Goal: Task Accomplishment & Management: Complete application form

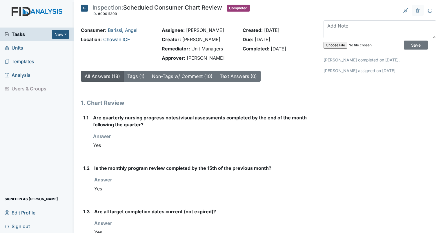
drag, startPoint x: 0, startPoint y: 0, endPoint x: 28, endPoint y: 47, distance: 54.5
click at [28, 47] on link "Units" at bounding box center [37, 48] width 74 height 14
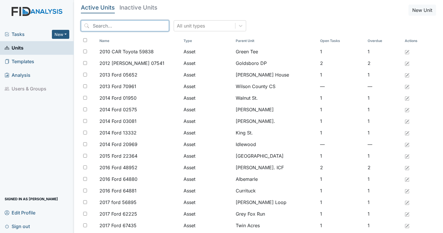
click at [146, 26] on input "search" at bounding box center [125, 25] width 88 height 11
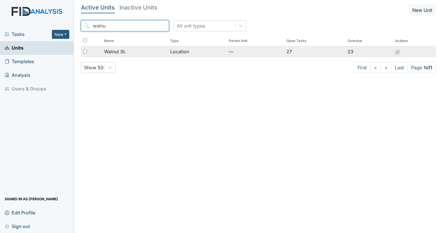
type input "walnu"
click at [101, 49] on div at bounding box center [91, 52] width 21 height 12
checkbox input "true"
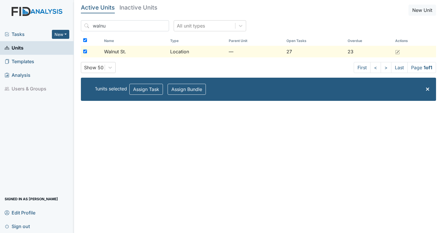
click at [115, 45] on th "Name" at bounding box center [135, 41] width 66 height 10
checkbox input "false"
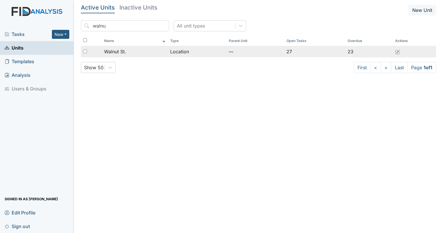
click at [117, 52] on span "Walnut St." at bounding box center [115, 51] width 22 height 7
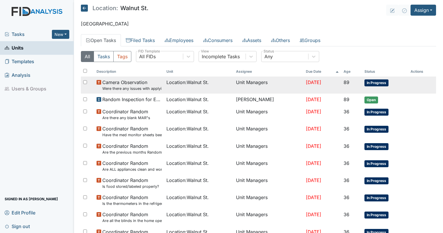
click at [129, 85] on span "Camera Observation Were there any issues with applying topical medications? ( S…" at bounding box center [131, 85] width 59 height 12
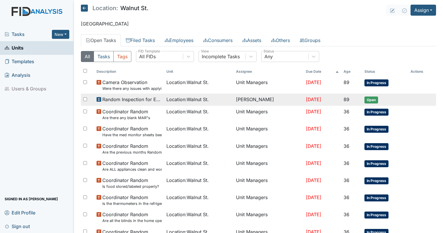
click at [143, 102] on span "Random Inspection for Evening" at bounding box center [131, 99] width 59 height 7
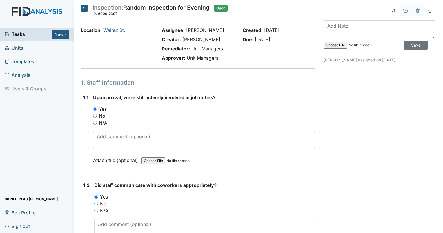
drag, startPoint x: 162, startPoint y: 122, endPoint x: 150, endPoint y: 45, distance: 77.6
click at [117, 31] on link "Walnut St." at bounding box center [114, 30] width 22 height 6
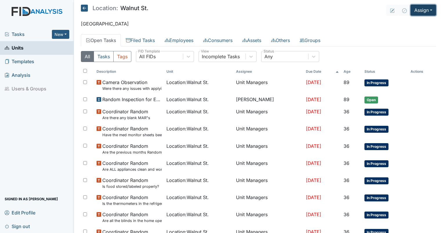
click at [412, 12] on button "Assign" at bounding box center [422, 10] width 25 height 11
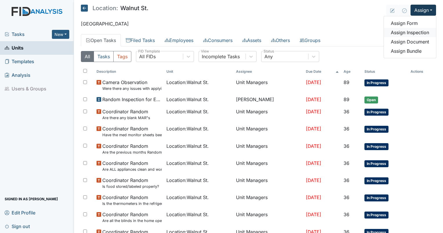
click at [402, 32] on link "Assign Inspection" at bounding box center [409, 32] width 52 height 9
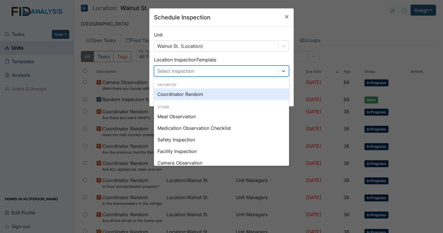
click at [189, 73] on div "Select Inspection" at bounding box center [175, 70] width 37 height 7
click at [187, 93] on div "Coordinator Random" at bounding box center [221, 94] width 135 height 12
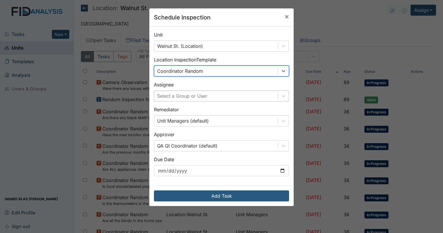
click at [189, 98] on div "Select a Group or User" at bounding box center [182, 95] width 50 height 7
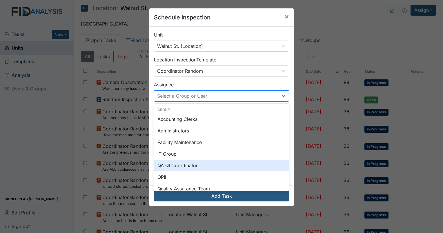
click at [165, 166] on div "QA QI Coordinator" at bounding box center [221, 166] width 135 height 12
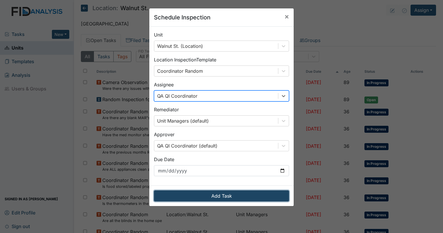
click at [221, 193] on button "Add Task" at bounding box center [221, 195] width 135 height 11
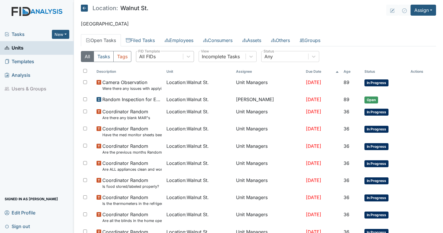
click at [173, 52] on div "All FIDs" at bounding box center [159, 56] width 47 height 10
click at [143, 43] on link "Filed Tasks" at bounding box center [140, 40] width 39 height 12
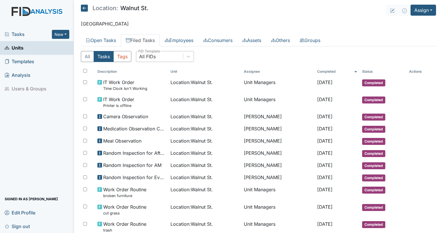
click at [154, 52] on div "All FIDs" at bounding box center [159, 56] width 47 height 10
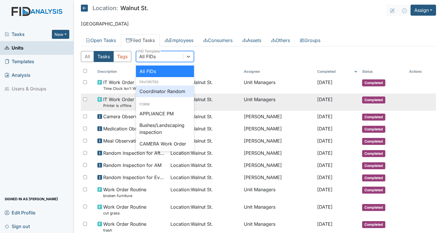
click at [156, 94] on div "Coordinator Random" at bounding box center [165, 91] width 58 height 12
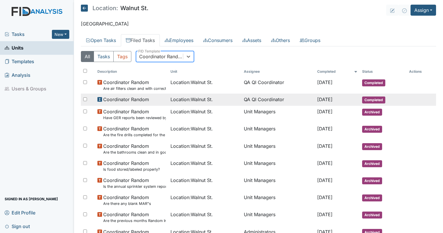
click at [190, 99] on span "Location : Walnut St." at bounding box center [191, 99] width 42 height 7
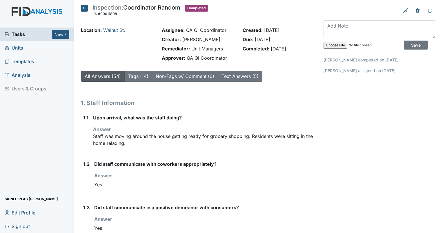
drag, startPoint x: 253, startPoint y: 37, endPoint x: 297, endPoint y: 46, distance: 44.9
click at [297, 46] on div "Created: [DATE] Due: [DATE] Completed: [DATE]" at bounding box center [278, 45] width 81 height 37
click at [295, 129] on div "Answer Staff was moving around the house getting ready for grocery shopping. Re…" at bounding box center [204, 136] width 222 height 21
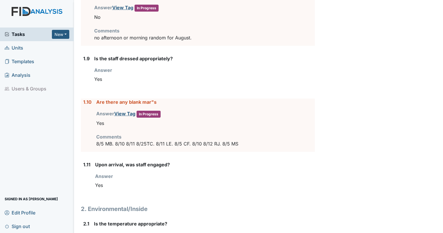
scroll to position [463, 0]
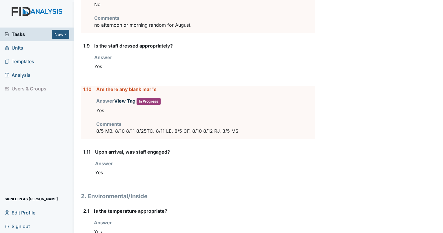
click at [121, 100] on link "View Tag" at bounding box center [124, 101] width 21 height 6
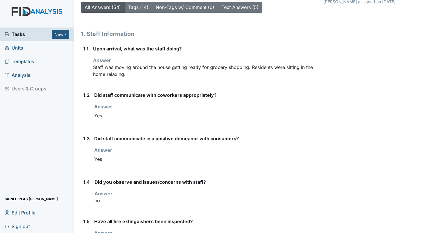
scroll to position [0, 0]
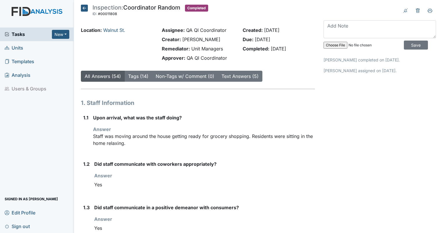
drag, startPoint x: 280, startPoint y: 41, endPoint x: 236, endPoint y: 28, distance: 45.9
click at [238, 28] on div "Created: Sep 2, 2025 Due: Sep 17, 2025 Completed: Sep 2, 2025" at bounding box center [278, 45] width 81 height 37
drag, startPoint x: 236, startPoint y: 28, endPoint x: 295, endPoint y: 59, distance: 66.3
click at [295, 59] on div "Created: Sep 2, 2025 Due: Sep 17, 2025 Completed: Sep 2, 2025" at bounding box center [278, 45] width 81 height 37
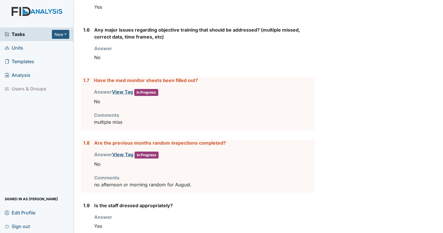
scroll to position [365, 0]
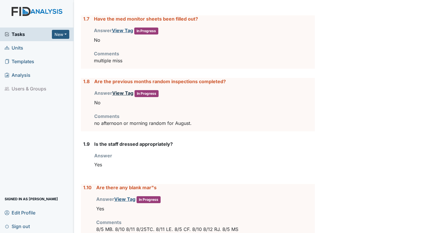
click at [120, 90] on link "View Tag" at bounding box center [122, 93] width 21 height 6
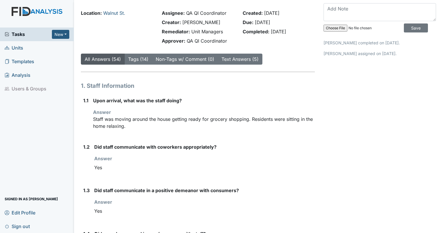
scroll to position [0, 0]
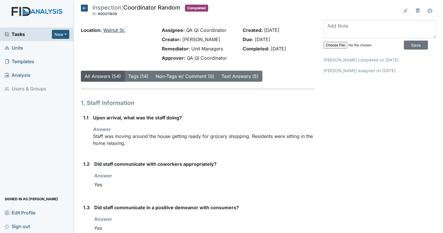
click at [107, 31] on link "Walnut St." at bounding box center [114, 30] width 22 height 6
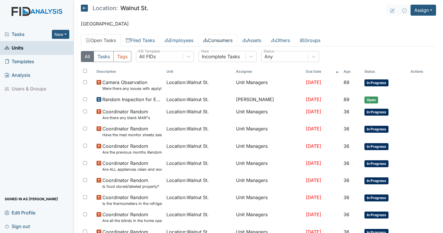
click at [229, 41] on link "Consumers" at bounding box center [217, 40] width 39 height 12
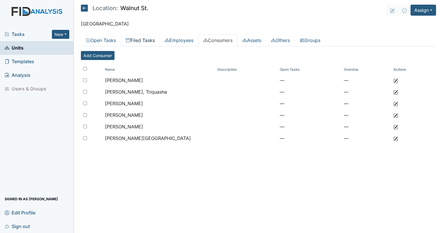
click at [142, 41] on link "Filed Tasks" at bounding box center [140, 40] width 39 height 12
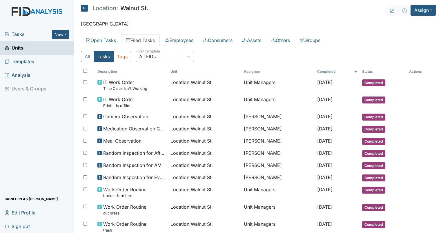
click at [149, 57] on div "All FIDs" at bounding box center [147, 56] width 17 height 7
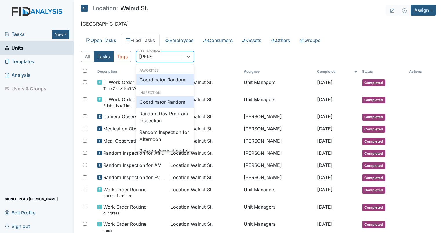
type input "random"
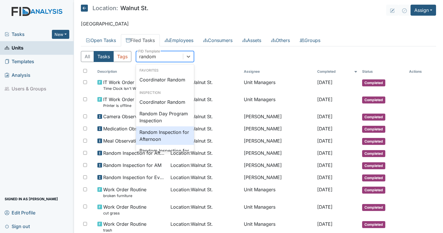
click at [165, 133] on div "Random Inspection for Afternoon" at bounding box center [165, 135] width 58 height 19
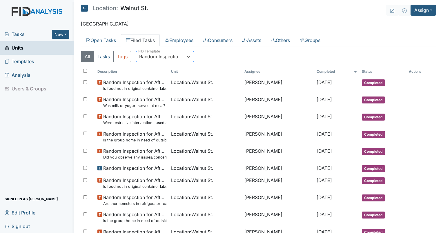
click at [175, 60] on div "Random Inspection for Afternoon" at bounding box center [159, 56] width 47 height 10
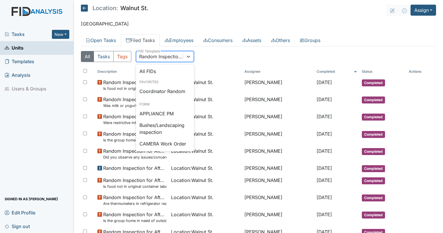
scroll to position [516, 0]
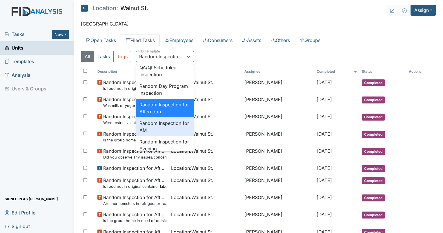
click at [169, 136] on div "Random Inspection for AM" at bounding box center [165, 126] width 58 height 19
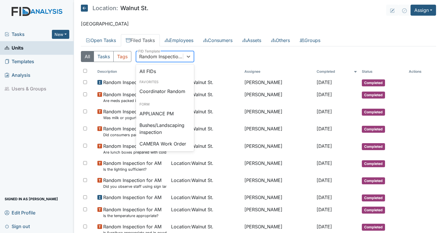
click at [167, 57] on div "Random Inspection for AM" at bounding box center [161, 56] width 44 height 7
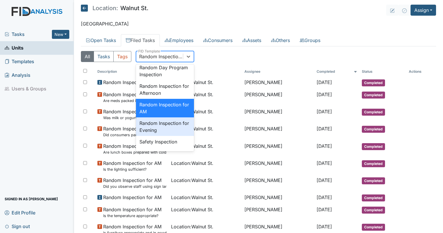
click at [167, 136] on div "Random Inspection for Evening" at bounding box center [165, 126] width 58 height 19
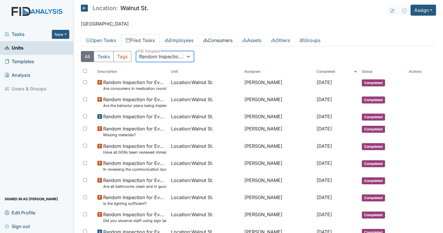
click at [213, 42] on link "Consumers" at bounding box center [217, 40] width 39 height 12
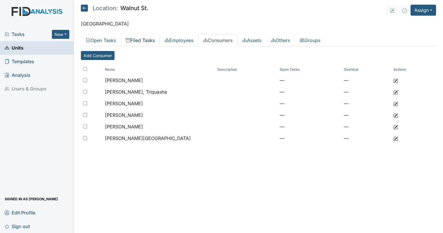
drag, startPoint x: 139, startPoint y: 49, endPoint x: 139, endPoint y: 42, distance: 7.2
click at [139, 49] on div "All Tasks Tags All FIDs FID Template Incomplete Tasks View Any Status Descripti…" at bounding box center [258, 99] width 355 height 107
click at [139, 41] on link "Filed Tasks" at bounding box center [140, 40] width 39 height 12
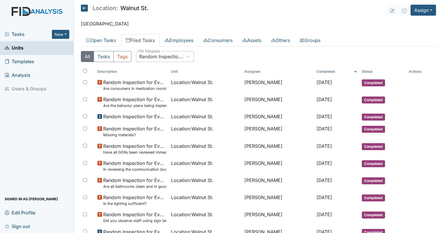
click at [150, 58] on div "Random Inspection for Evening" at bounding box center [161, 56] width 44 height 7
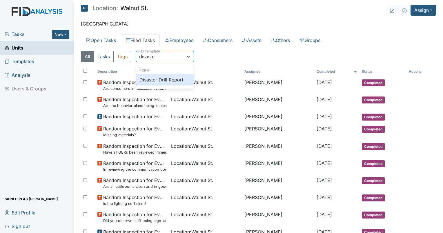
type input "disaster"
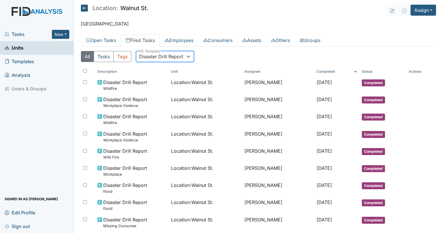
click at [157, 54] on div "Disaster Drill Report" at bounding box center [161, 56] width 44 height 7
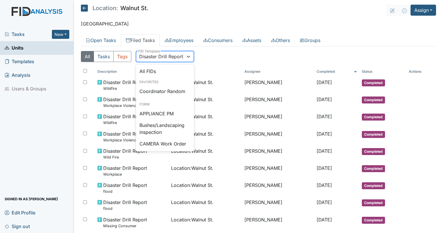
scroll to position [32, 0]
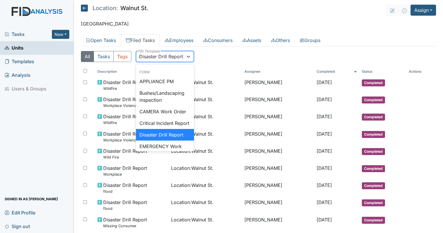
type input "qp"
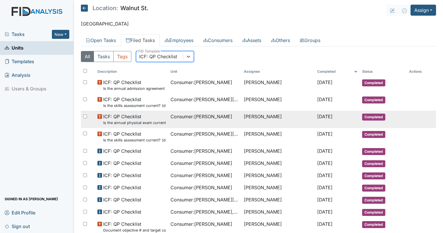
scroll to position [29, 0]
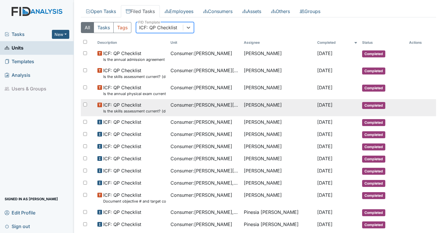
click at [190, 107] on span "Consumer : Stanfield, Myra" at bounding box center [204, 104] width 69 height 7
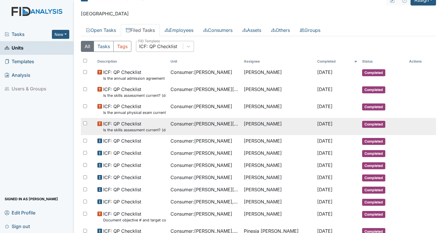
scroll to position [0, 0]
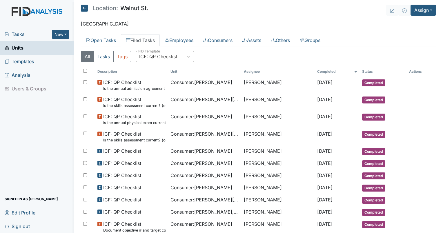
click at [163, 57] on div "ICF: QP Checklist" at bounding box center [158, 56] width 38 height 7
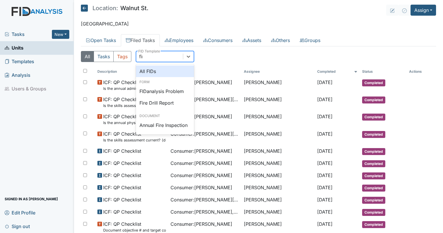
type input "fire"
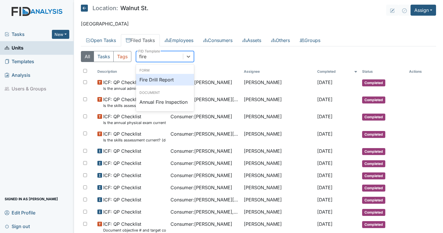
click at [160, 82] on div "Fire Drill Report" at bounding box center [165, 80] width 58 height 12
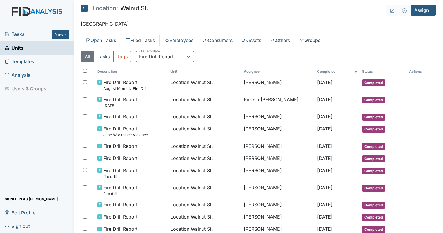
click at [317, 41] on link "Groups" at bounding box center [310, 40] width 30 height 12
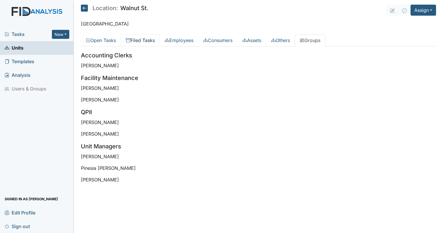
click at [142, 40] on link "Filed Tasks" at bounding box center [140, 40] width 39 height 12
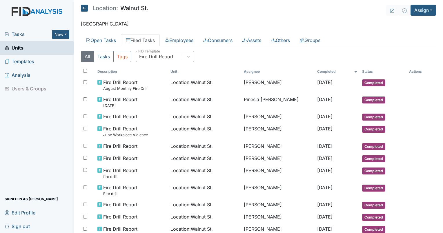
click at [165, 56] on div "Fire Drill Report" at bounding box center [156, 56] width 34 height 7
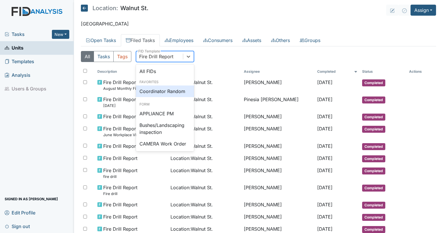
click at [158, 94] on div "Coordinator Random" at bounding box center [165, 91] width 58 height 12
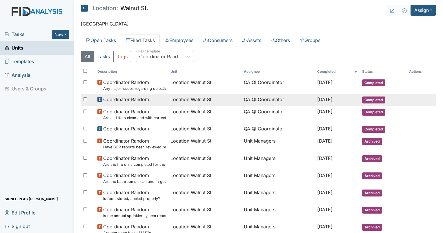
click at [190, 97] on span "Location : Walnut St." at bounding box center [191, 99] width 42 height 7
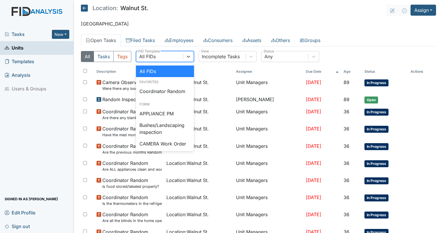
click at [154, 57] on div "All FIDs" at bounding box center [147, 56] width 17 height 7
click at [161, 88] on div "Coordinator Random" at bounding box center [165, 91] width 58 height 12
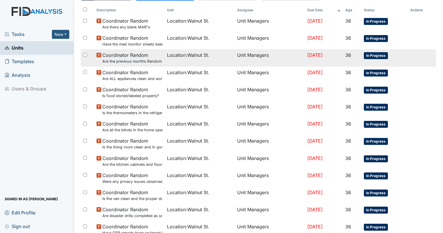
scroll to position [108, 0]
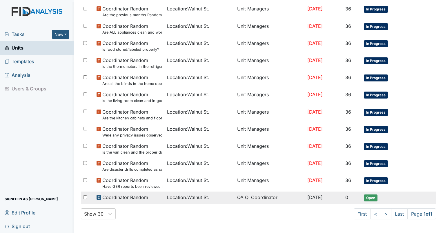
drag, startPoint x: 124, startPoint y: 198, endPoint x: 121, endPoint y: 197, distance: 3.0
click at [121, 197] on span "Coordinator Random" at bounding box center [125, 197] width 46 height 7
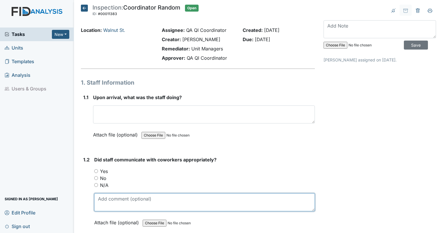
click at [121, 197] on textarea at bounding box center [204, 202] width 220 height 18
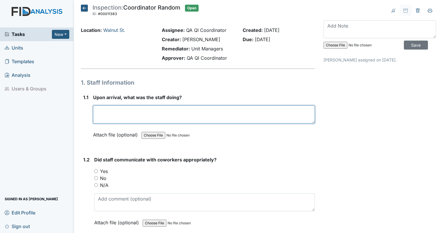
click at [131, 111] on textarea at bounding box center [204, 114] width 222 height 18
type textarea "Staff were passing meds and encouraging residents to begin their day."
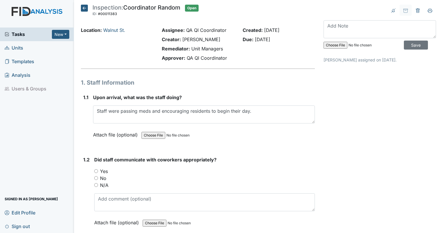
click at [97, 170] on input "Yes" at bounding box center [96, 171] width 4 height 4
radio input "true"
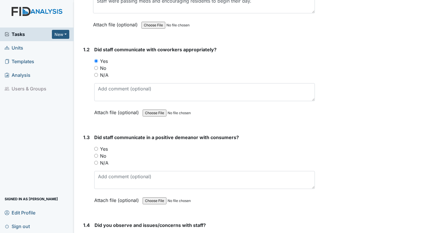
scroll to position [116, 0]
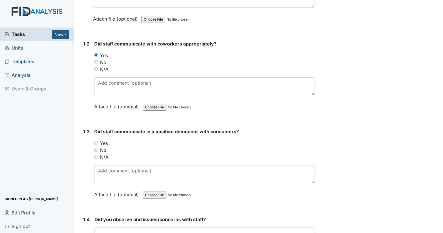
click at [96, 144] on input "Yes" at bounding box center [96, 143] width 4 height 4
radio input "true"
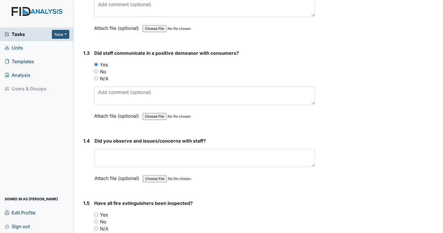
scroll to position [203, 0]
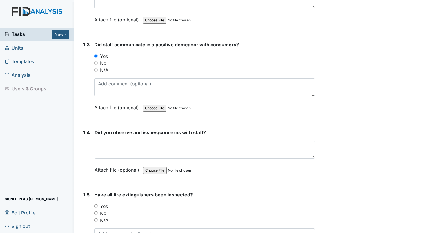
click at [117, 160] on div "Did you observe and issues/concerns with staff? This field is required. Attach …" at bounding box center [204, 153] width 220 height 48
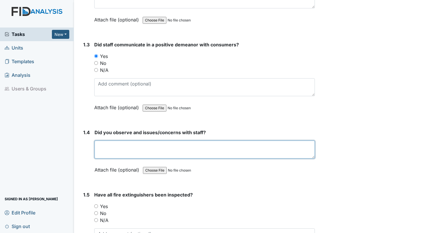
click at [119, 155] on textarea at bounding box center [204, 149] width 220 height 18
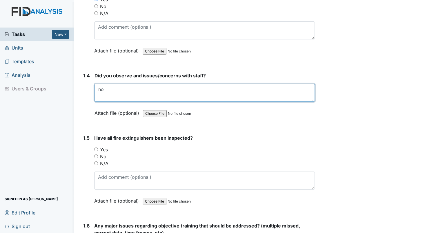
scroll to position [261, 0]
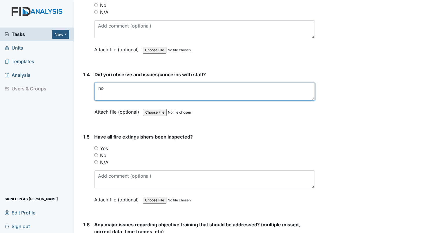
type textarea "no"
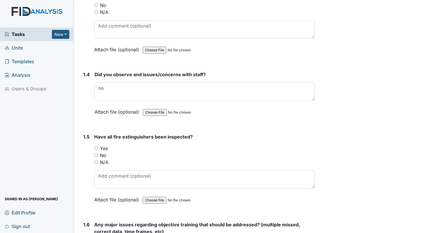
click at [94, 146] on input "Yes" at bounding box center [96, 148] width 4 height 4
radio input "true"
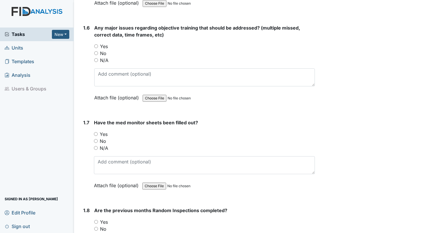
scroll to position [463, 0]
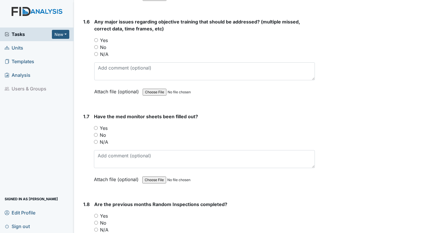
click at [94, 126] on input "Yes" at bounding box center [96, 128] width 4 height 4
radio input "true"
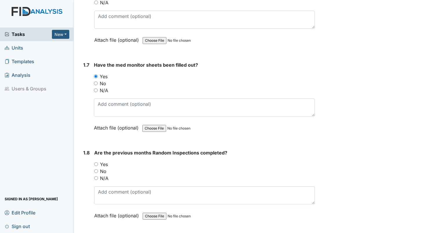
scroll to position [521, 0]
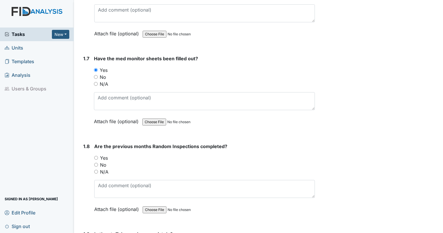
click at [95, 75] on input "No" at bounding box center [96, 77] width 4 height 4
radio input "true"
click at [101, 88] on div "Have the med monitor sheets been filled out? You must select one of the below o…" at bounding box center [204, 92] width 221 height 74
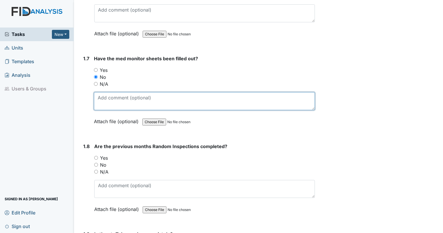
click at [109, 104] on textarea at bounding box center [204, 101] width 221 height 18
type textarea "missing second signatures on multiple days."
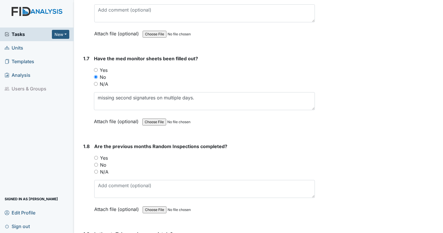
click at [96, 156] on input "Yes" at bounding box center [96, 158] width 4 height 4
radio input "true"
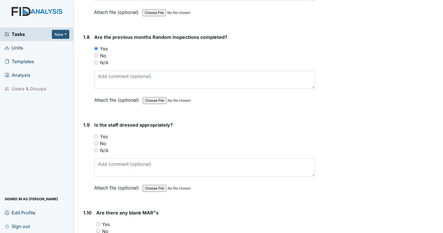
scroll to position [637, 0]
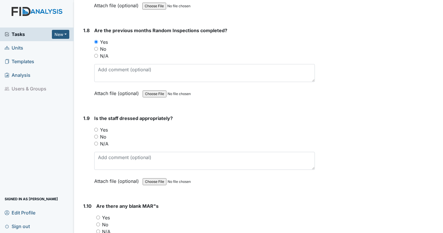
click at [93, 125] on div "1.9 Is the staff dressed appropriately? You must select one of the below option…" at bounding box center [198, 154] width 234 height 78
click at [96, 129] on div "Yes" at bounding box center [204, 129] width 220 height 7
click at [96, 126] on div "Yes" at bounding box center [204, 129] width 220 height 7
click at [96, 128] on input "Yes" at bounding box center [96, 130] width 4 height 4
radio input "true"
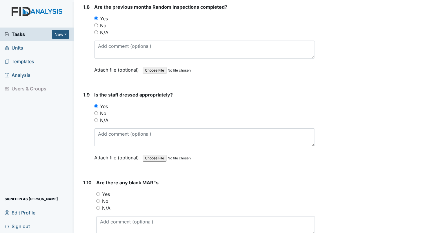
scroll to position [695, 0]
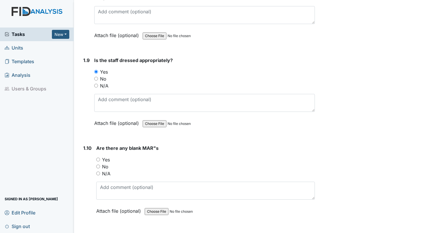
click at [96, 158] on input "Yes" at bounding box center [98, 160] width 4 height 4
radio input "true"
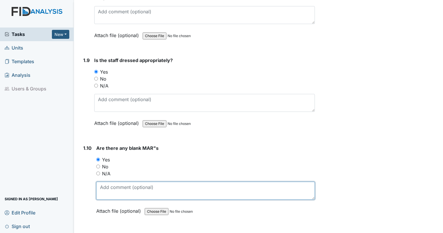
click at [124, 192] on textarea at bounding box center [205, 191] width 218 height 18
paste textarea "FREESTYLE LIBRE 3 SENSOR"
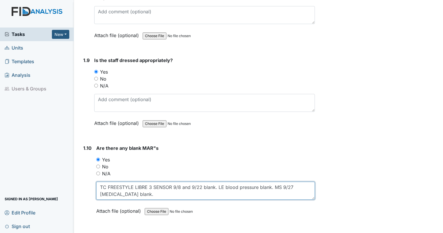
click at [142, 192] on textarea "TC FREESTYLE LIBRE 3 SENSOR 9/8 and 9/22 blank. LE blood pressure blank. MS 9/2…" at bounding box center [205, 191] width 218 height 18
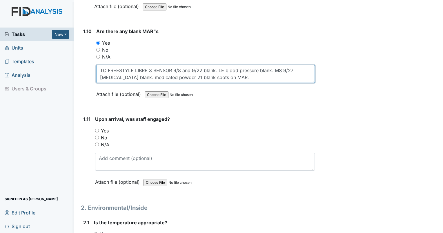
scroll to position [811, 0]
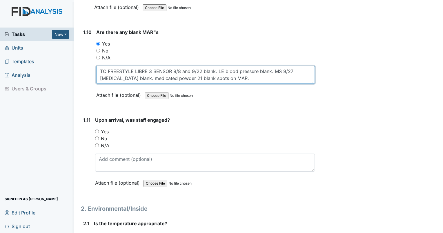
click at [247, 74] on textarea "TC FREESTYLE LIBRE 3 SENSOR 9/8 and 9/22 blank. LE blood pressure blank. MS 9/2…" at bounding box center [205, 75] width 218 height 18
type textarea "TC FREESTYLE LIBRE 3 SENSOR 9/8 and 9/22 blank. LE blood pressure blank. MS 9/2…"
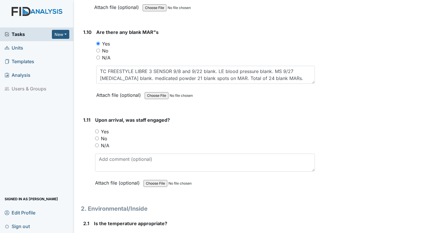
click at [96, 129] on input "Yes" at bounding box center [97, 131] width 4 height 4
radio input "true"
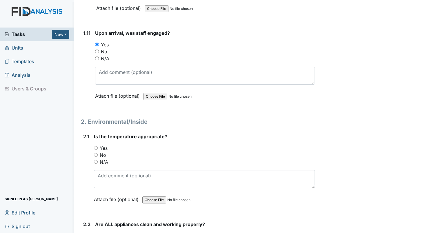
click at [95, 146] on input "Yes" at bounding box center [96, 148] width 4 height 4
radio input "true"
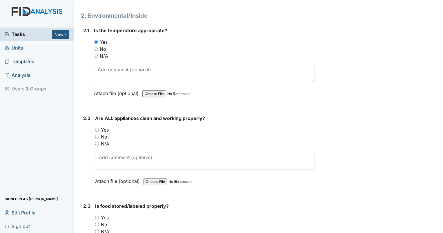
scroll to position [1014, 0]
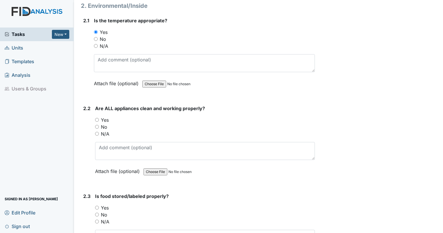
click at [96, 118] on input "Yes" at bounding box center [97, 120] width 4 height 4
radio input "true"
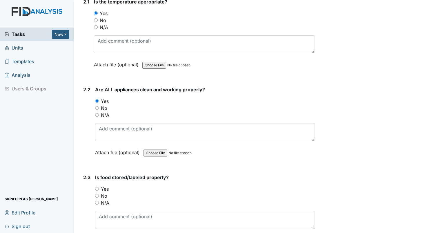
scroll to position [1043, 0]
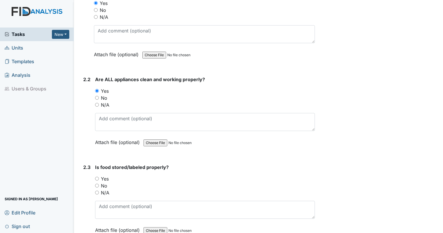
click at [96, 184] on input "No" at bounding box center [97, 186] width 4 height 4
radio input "true"
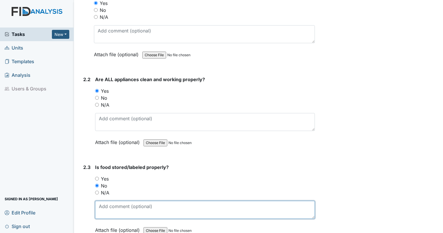
click at [108, 201] on textarea at bounding box center [205, 210] width 220 height 18
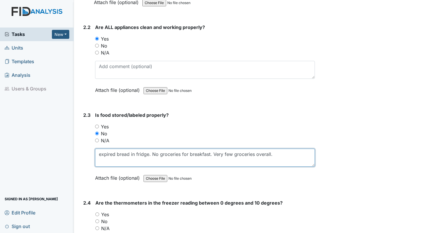
scroll to position [1130, 0]
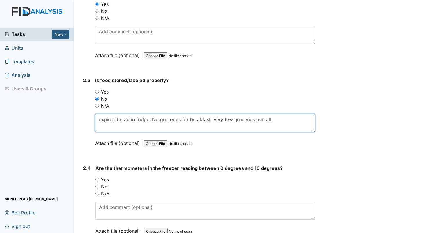
type textarea "expired bread in fridge. No groceries for breakfast. Very few groceries overall."
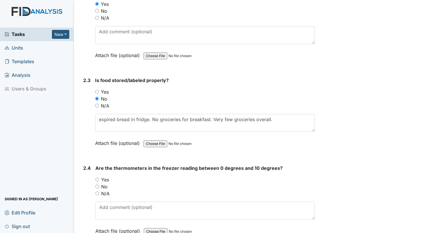
click at [96, 178] on input "Yes" at bounding box center [97, 180] width 4 height 4
radio input "true"
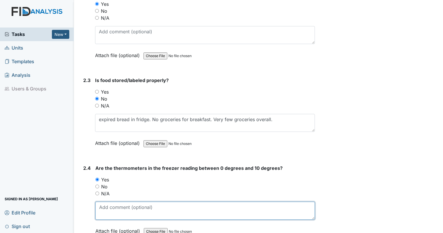
click at [103, 202] on textarea at bounding box center [204, 211] width 219 height 18
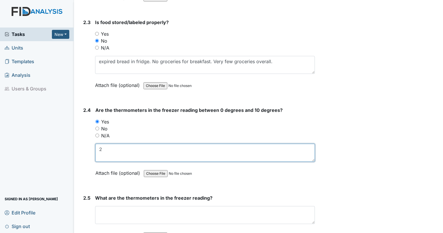
scroll to position [1216, 0]
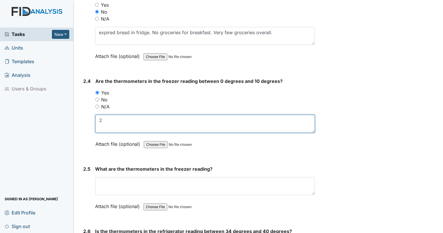
type textarea "2"
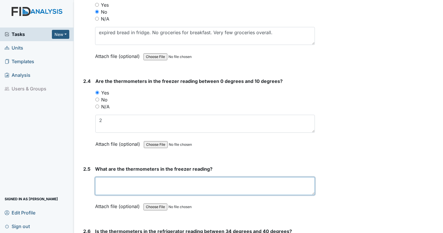
click at [111, 182] on textarea at bounding box center [205, 186] width 220 height 18
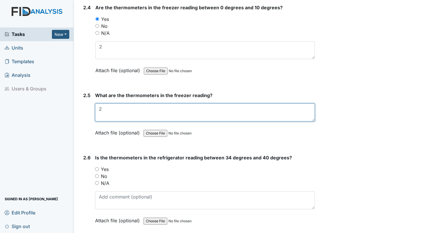
scroll to position [1303, 0]
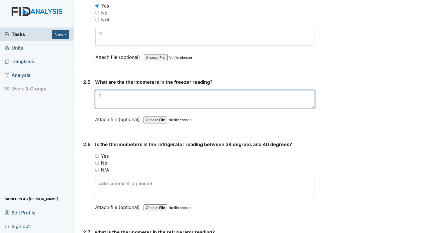
type textarea "2"
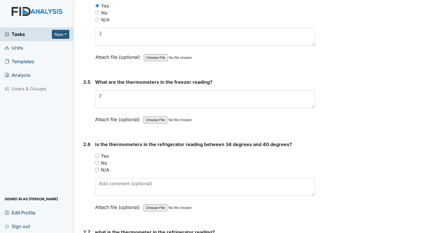
click at [96, 154] on input "Yes" at bounding box center [97, 156] width 4 height 4
radio input "true"
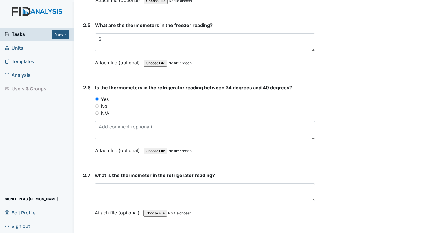
scroll to position [1361, 0]
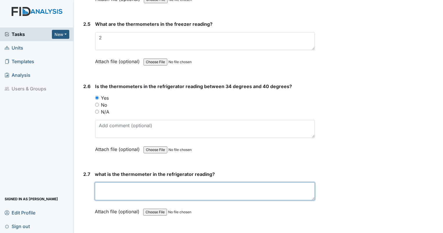
click at [120, 192] on textarea at bounding box center [205, 191] width 220 height 18
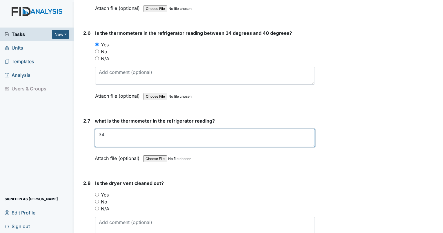
scroll to position [1419, 0]
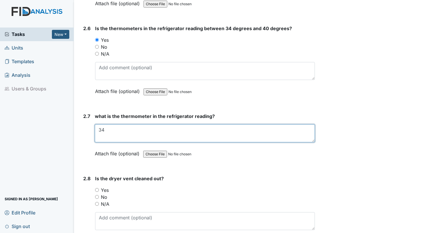
type textarea "34"
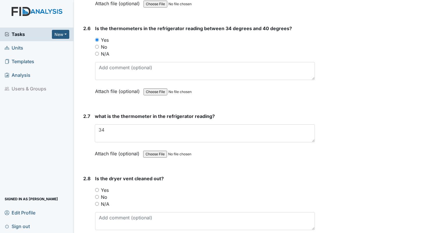
drag, startPoint x: 96, startPoint y: 184, endPoint x: 107, endPoint y: 191, distance: 12.1
click at [96, 188] on input "Yes" at bounding box center [97, 190] width 4 height 4
radio input "true"
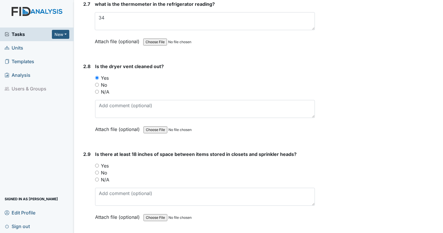
scroll to position [1535, 0]
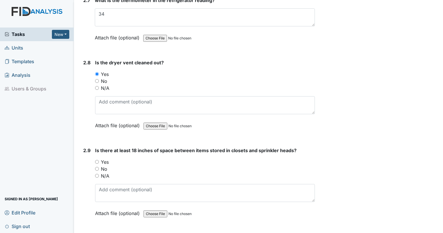
click at [95, 160] on input "Yes" at bounding box center [97, 162] width 4 height 4
radio input "true"
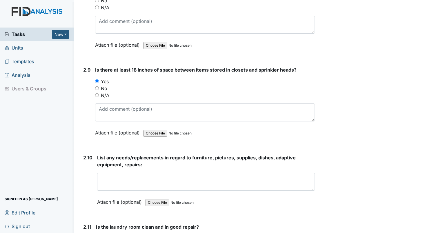
scroll to position [1622, 0]
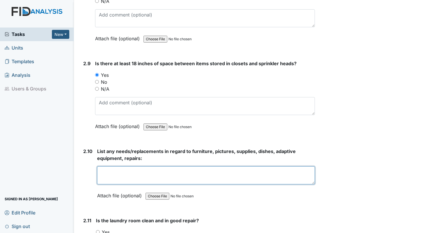
click at [123, 166] on textarea at bounding box center [206, 175] width 218 height 18
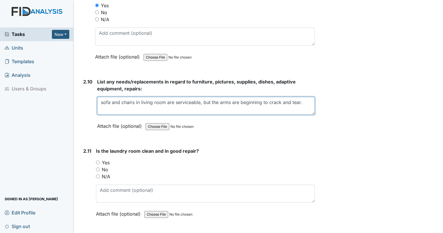
scroll to position [1709, 0]
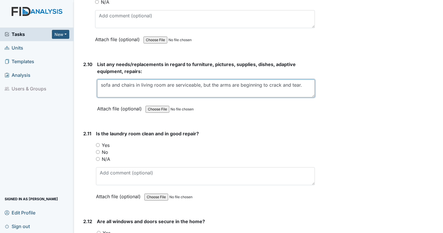
type textarea "sofa and chairs in living room are serviceable, but the arms are beginning to c…"
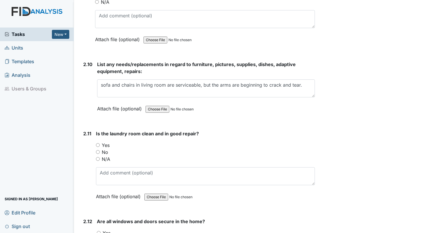
click at [98, 143] on input "Yes" at bounding box center [98, 145] width 4 height 4
radio input "true"
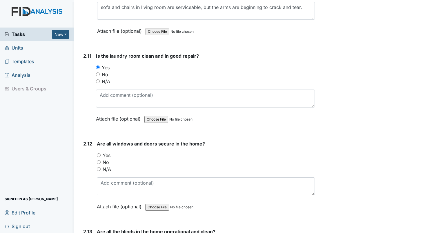
scroll to position [1796, 0]
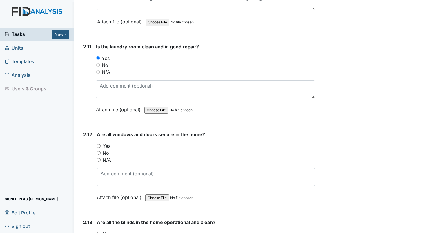
click at [99, 144] on input "Yes" at bounding box center [99, 146] width 4 height 4
radio input "true"
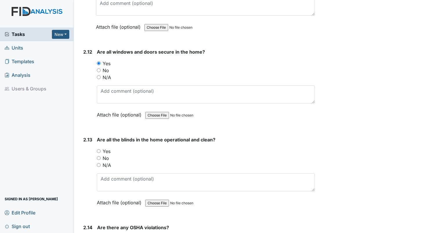
scroll to position [1883, 0]
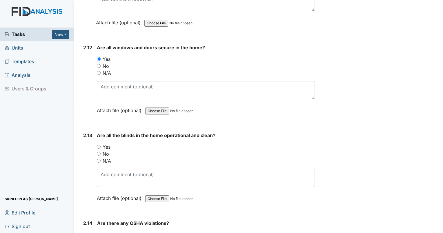
click at [100, 145] on input "Yes" at bounding box center [99, 147] width 4 height 4
radio input "true"
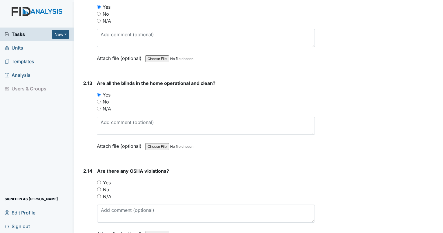
scroll to position [1969, 0]
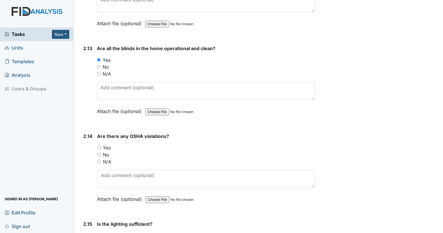
click at [99, 153] on input "No" at bounding box center [99, 155] width 4 height 4
radio input "true"
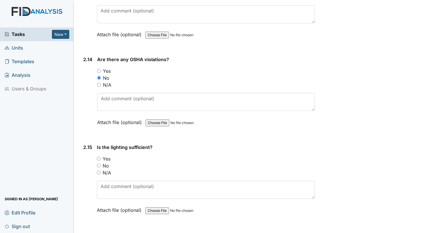
scroll to position [2056, 0]
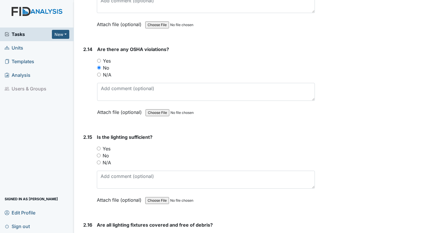
drag, startPoint x: 98, startPoint y: 142, endPoint x: 105, endPoint y: 144, distance: 6.9
click at [98, 147] on input "Yes" at bounding box center [99, 149] width 4 height 4
radio input "true"
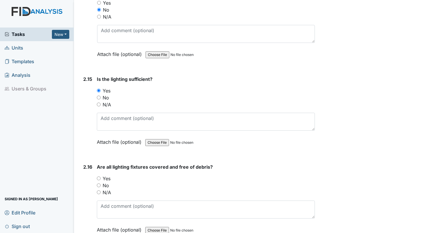
scroll to position [2172, 0]
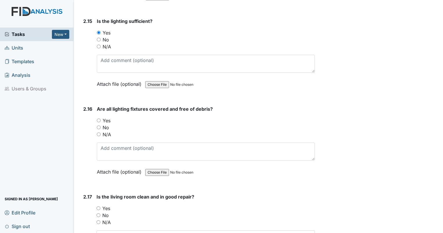
click at [98, 118] on input "Yes" at bounding box center [99, 120] width 4 height 4
radio input "true"
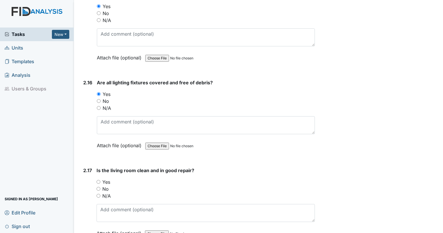
scroll to position [2230, 0]
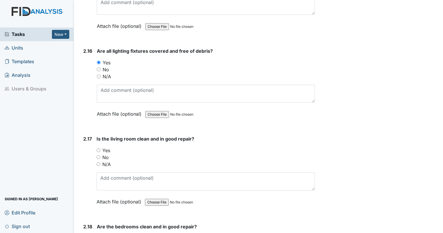
click at [97, 148] on input "Yes" at bounding box center [98, 150] width 4 height 4
radio input "true"
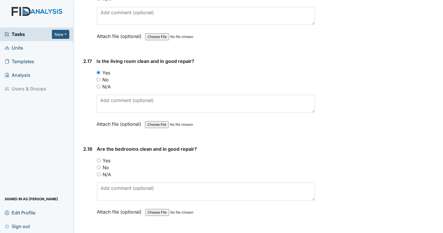
scroll to position [2317, 0]
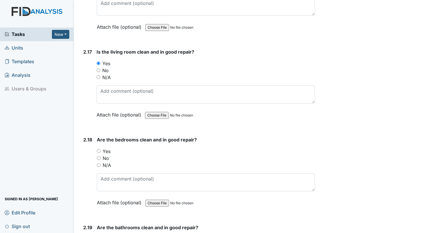
click at [98, 148] on div "Yes" at bounding box center [206, 151] width 218 height 7
click at [100, 149] on input "Yes" at bounding box center [99, 151] width 4 height 4
radio input "true"
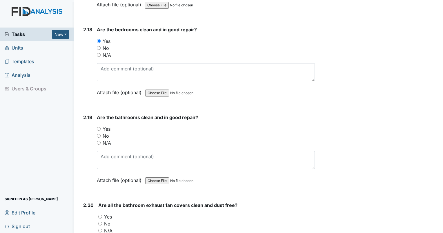
scroll to position [2433, 0]
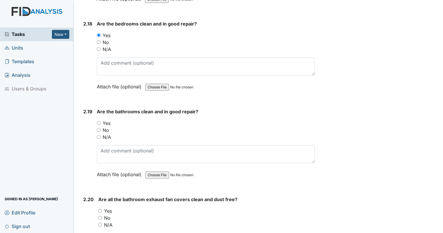
click at [98, 121] on input "Yes" at bounding box center [99, 123] width 4 height 4
radio input "true"
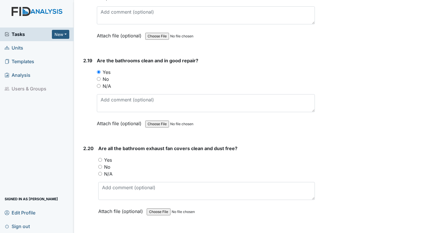
scroll to position [2491, 0]
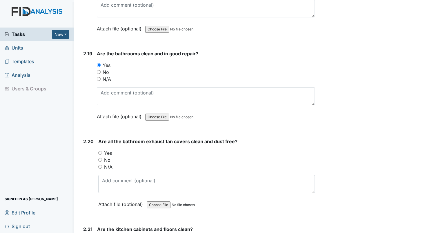
click at [100, 158] on input "No" at bounding box center [100, 160] width 4 height 4
radio input "true"
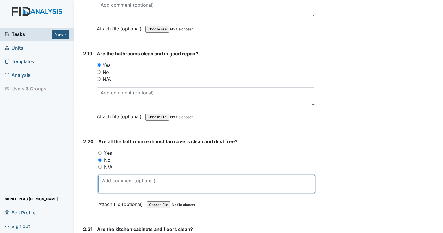
click at [113, 175] on textarea at bounding box center [206, 184] width 216 height 18
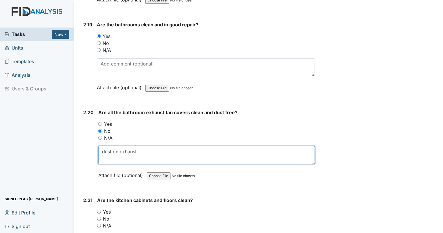
scroll to position [2549, 0]
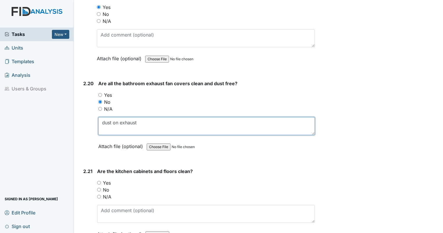
type textarea "dust on exhaust"
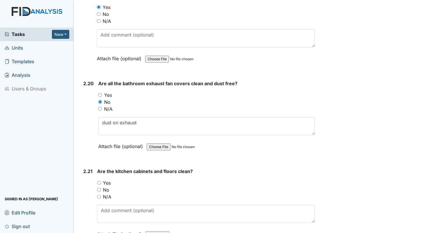
click at [99, 181] on input "Yes" at bounding box center [99, 183] width 4 height 4
radio input "true"
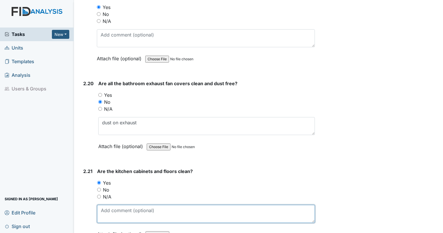
click at [113, 205] on textarea at bounding box center [206, 214] width 218 height 18
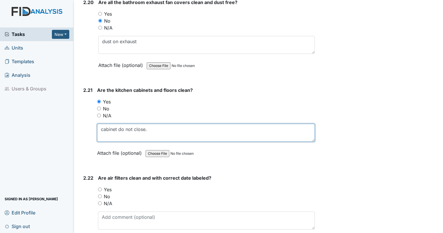
scroll to position [2665, 0]
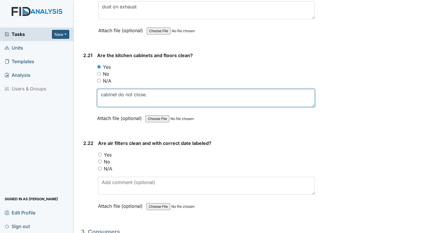
type textarea "cabinet do not close."
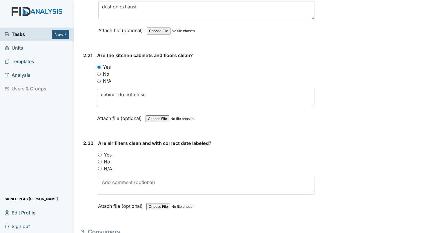
click at [102, 151] on div "Yes" at bounding box center [206, 154] width 217 height 7
click at [100, 153] on input "Yes" at bounding box center [100, 155] width 4 height 4
radio input "true"
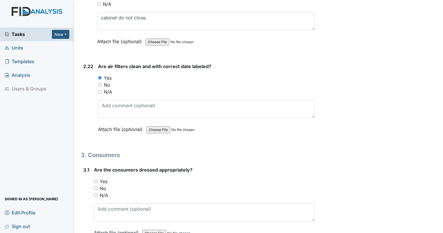
scroll to position [2751, 0]
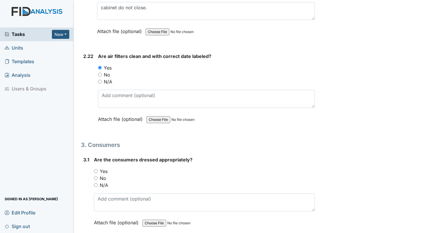
click at [96, 169] on input "Yes" at bounding box center [96, 171] width 4 height 4
radio input "true"
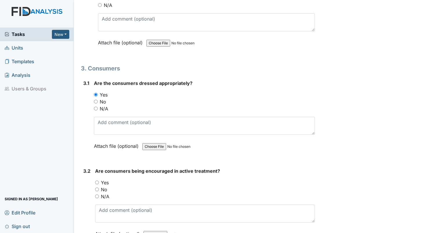
scroll to position [2838, 0]
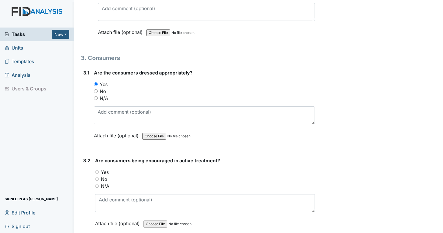
click at [98, 170] on input "Yes" at bounding box center [97, 172] width 4 height 4
radio input "true"
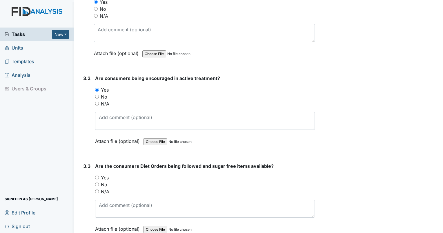
scroll to position [2954, 0]
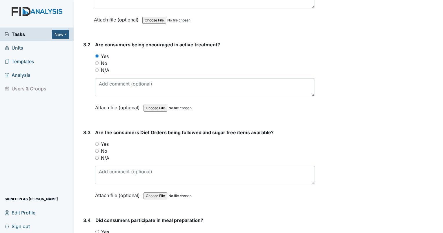
click at [98, 142] on input "Yes" at bounding box center [97, 144] width 4 height 4
radio input "true"
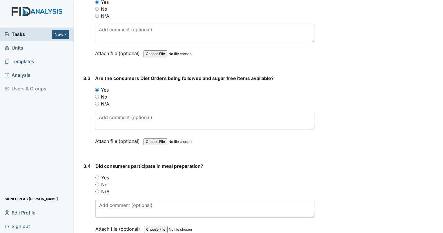
scroll to position [3012, 0]
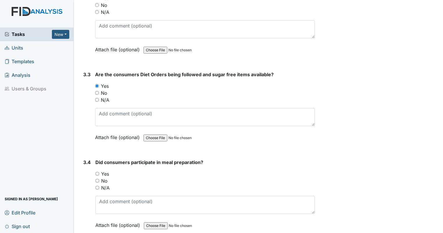
click at [97, 179] on input "No" at bounding box center [97, 181] width 4 height 4
radio input "true"
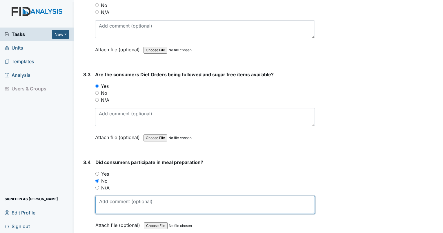
click at [127, 197] on textarea at bounding box center [204, 205] width 219 height 18
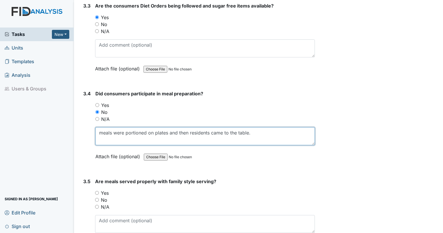
scroll to position [3099, 0]
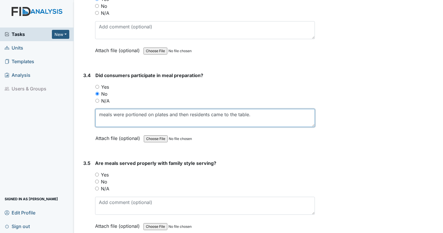
type textarea "meals were portioned on plates and then residents came to the table."
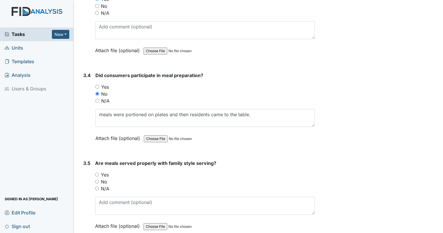
click at [98, 180] on input "No" at bounding box center [97, 182] width 4 height 4
radio input "true"
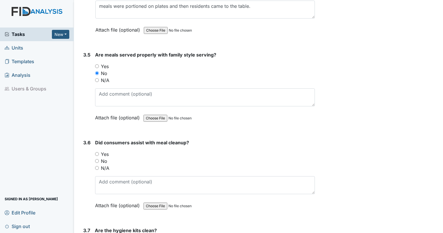
scroll to position [3215, 0]
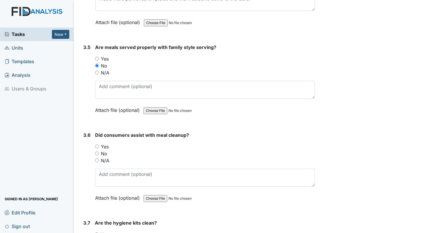
click at [96, 158] on input "N/A" at bounding box center [97, 160] width 4 height 4
radio input "true"
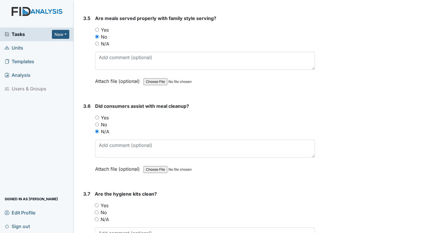
scroll to position [3273, 0]
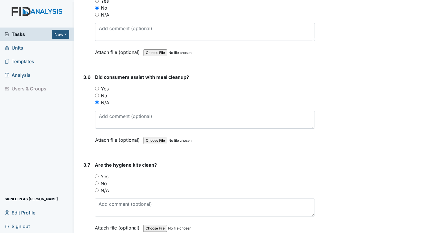
click at [98, 174] on input "Yes" at bounding box center [97, 176] width 4 height 4
radio input "true"
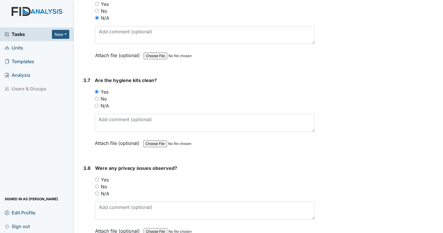
scroll to position [3389, 0]
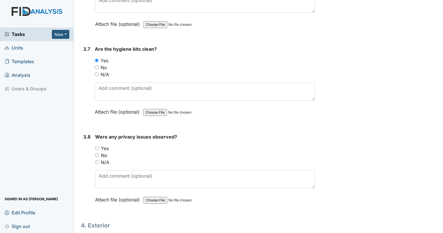
click at [97, 153] on input "No" at bounding box center [97, 155] width 4 height 4
radio input "true"
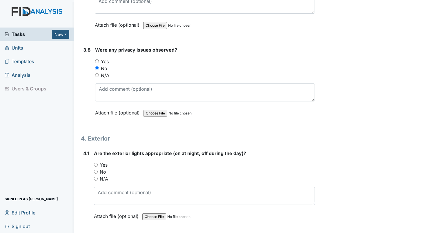
scroll to position [3504, 0]
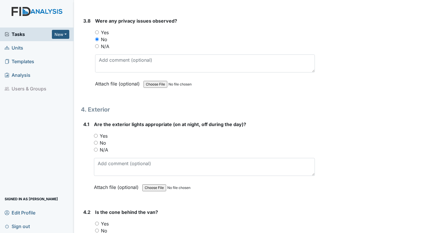
click at [96, 134] on input "Yes" at bounding box center [96, 136] width 4 height 4
radio input "true"
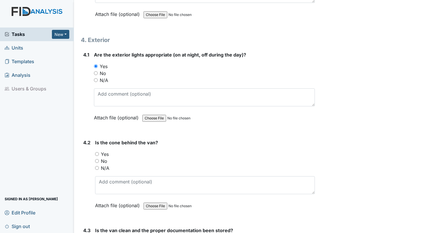
scroll to position [3620, 0]
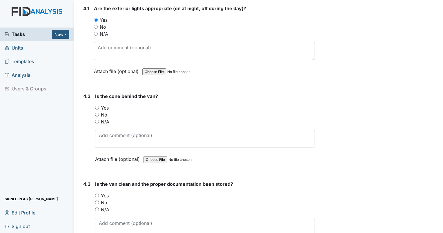
click at [96, 106] on input "Yes" at bounding box center [97, 108] width 4 height 4
radio input "true"
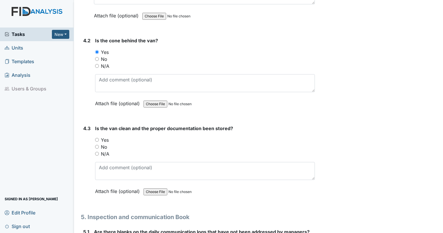
scroll to position [3678, 0]
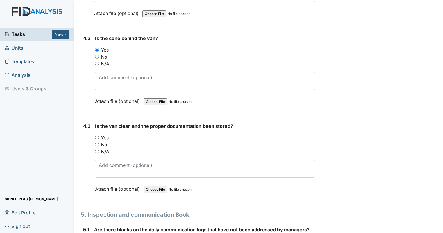
click at [97, 136] on input "Yes" at bounding box center [97, 138] width 4 height 4
radio input "true"
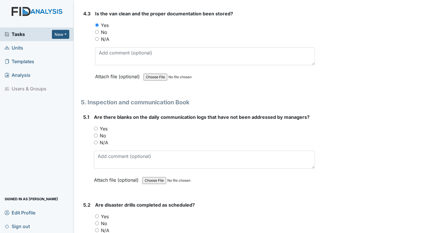
scroll to position [3794, 0]
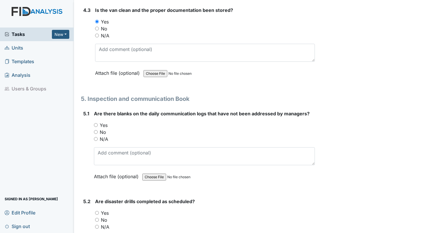
click at [96, 130] on input "No" at bounding box center [96, 132] width 4 height 4
radio input "true"
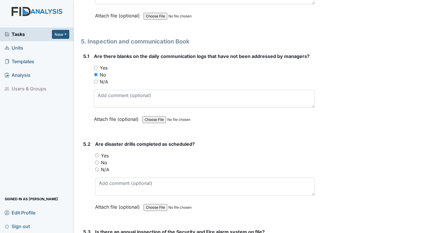
scroll to position [3852, 0]
click at [96, 160] on input "No" at bounding box center [97, 162] width 4 height 4
radio input "true"
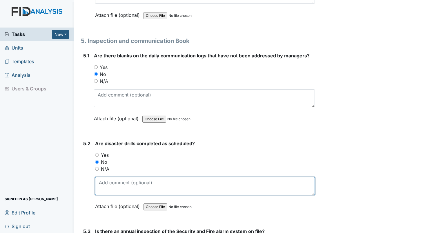
click at [116, 177] on textarea at bounding box center [205, 186] width 220 height 18
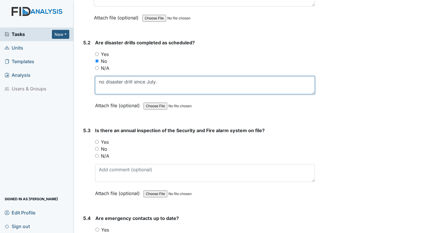
scroll to position [3968, 0]
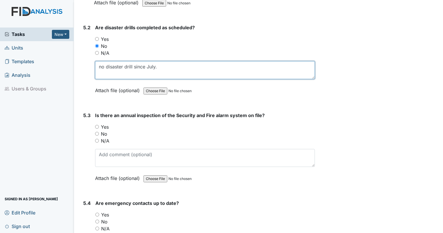
type textarea "no disaster drill since July."
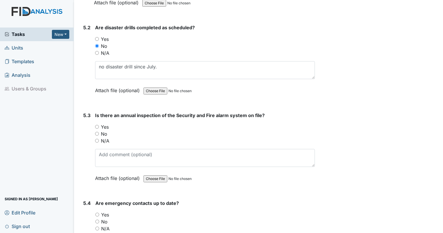
click at [97, 123] on div "Yes" at bounding box center [205, 126] width 220 height 7
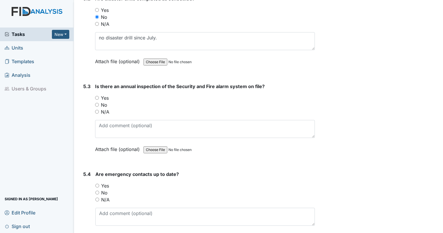
click at [97, 94] on div "Yes" at bounding box center [205, 97] width 220 height 7
drag, startPoint x: 96, startPoint y: 85, endPoint x: 98, endPoint y: 89, distance: 4.5
click at [96, 96] on input "Yes" at bounding box center [97, 98] width 4 height 4
radio input "true"
click at [97, 184] on input "Yes" at bounding box center [97, 186] width 4 height 4
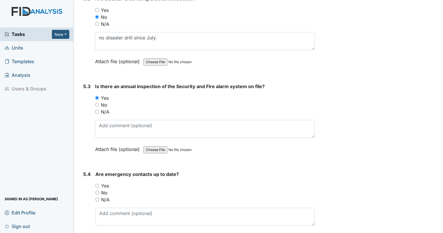
radio input "true"
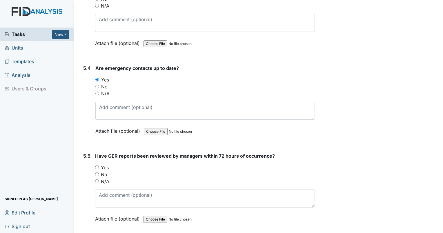
scroll to position [4113, 0]
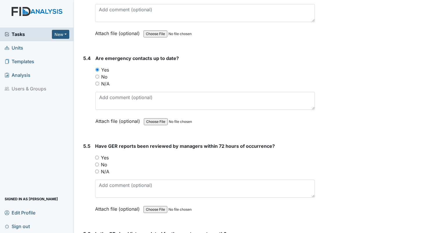
click at [96, 156] on input "Yes" at bounding box center [97, 158] width 4 height 4
radio input "true"
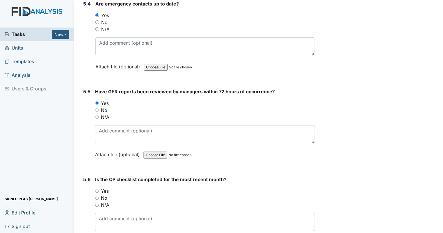
scroll to position [4171, 0]
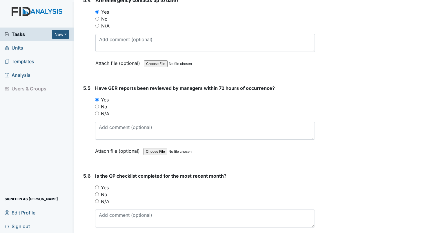
click at [96, 192] on input "No" at bounding box center [97, 194] width 4 height 4
radio input "true"
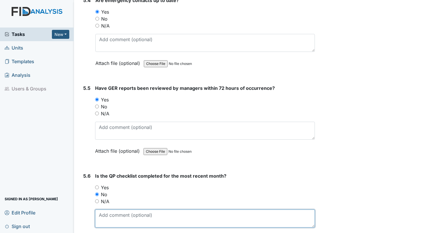
click at [105, 209] on textarea at bounding box center [205, 218] width 220 height 18
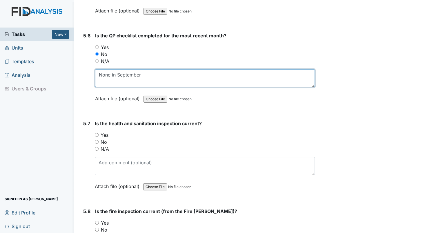
scroll to position [4315, 0]
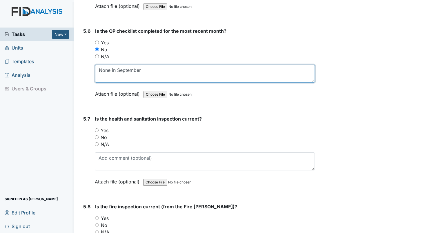
type textarea "None in September"
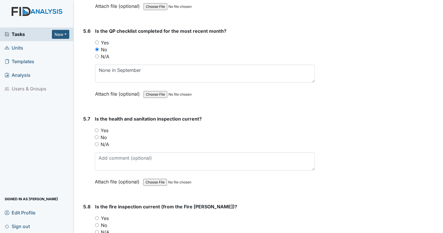
click at [95, 128] on input "Yes" at bounding box center [97, 130] width 4 height 4
radio input "true"
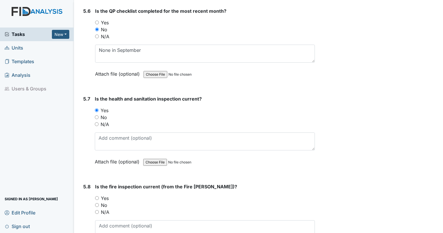
scroll to position [4344, 0]
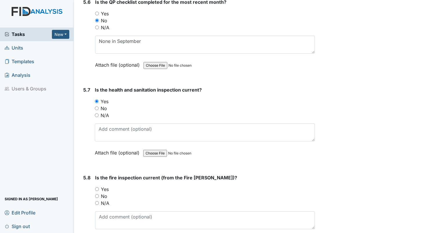
click at [96, 187] on input "Yes" at bounding box center [97, 189] width 4 height 4
radio input "true"
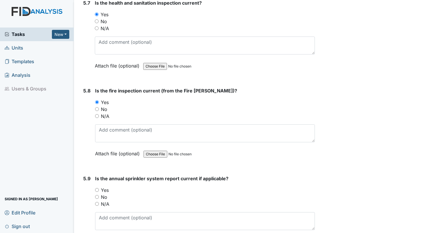
scroll to position [4460, 0]
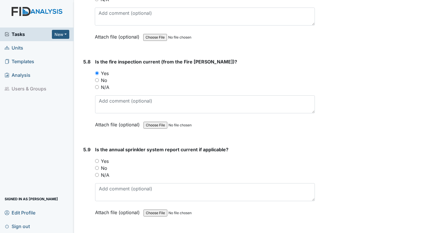
click at [96, 159] on input "Yes" at bounding box center [97, 161] width 4 height 4
radio input "true"
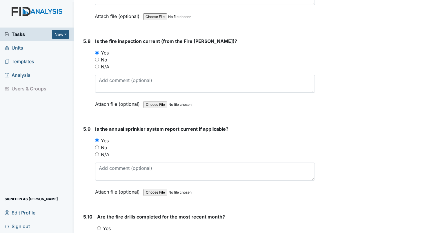
scroll to position [4547, 0]
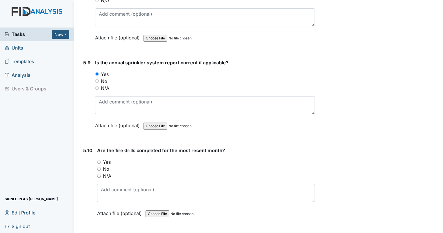
click at [100, 167] on input "No" at bounding box center [99, 169] width 4 height 4
radio input "true"
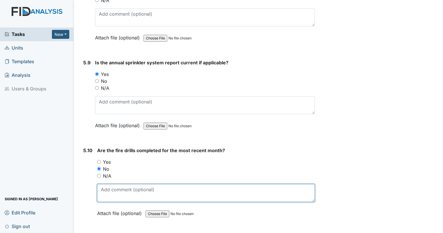
click at [110, 184] on textarea at bounding box center [206, 193] width 218 height 18
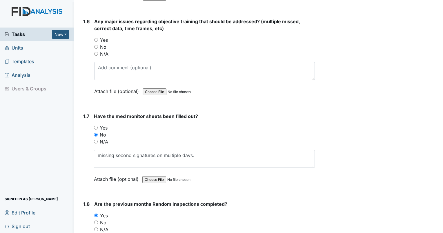
scroll to position [463, 0]
type textarea "none since August."
drag, startPoint x: 95, startPoint y: 37, endPoint x: 100, endPoint y: 44, distance: 8.2
click at [95, 38] on input "Yes" at bounding box center [96, 40] width 4 height 4
radio input "true"
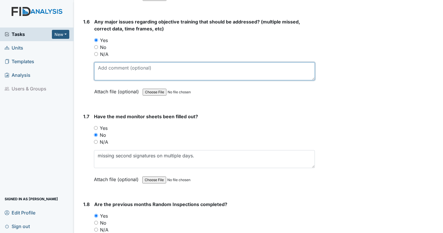
click at [107, 63] on textarea at bounding box center [204, 71] width 220 height 18
type textarea "MB FA036 expired."
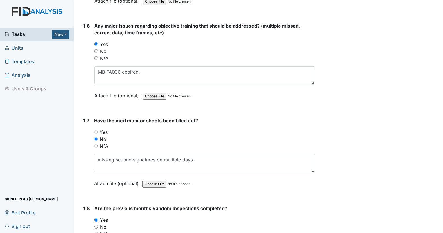
scroll to position [0, 0]
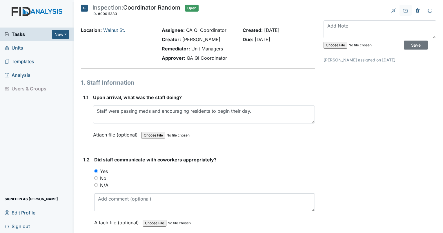
drag, startPoint x: 388, startPoint y: 180, endPoint x: 367, endPoint y: 54, distance: 127.7
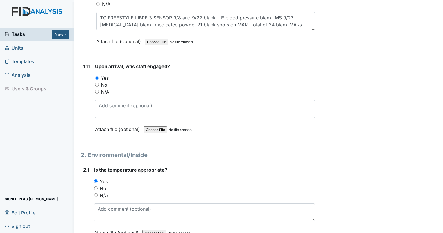
drag, startPoint x: 347, startPoint y: 114, endPoint x: 360, endPoint y: 158, distance: 46.1
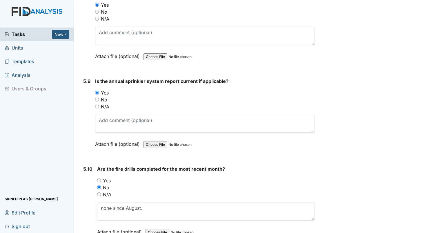
scroll to position [4548, 0]
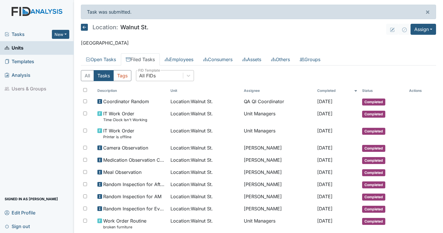
click at [148, 78] on div "All FIDs" at bounding box center [147, 75] width 17 height 7
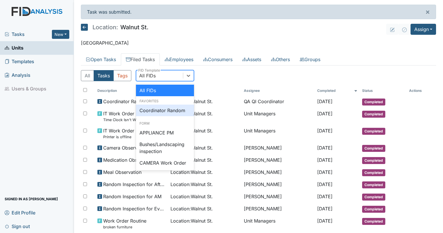
click at [156, 110] on div "Coordinator Random" at bounding box center [165, 111] width 58 height 12
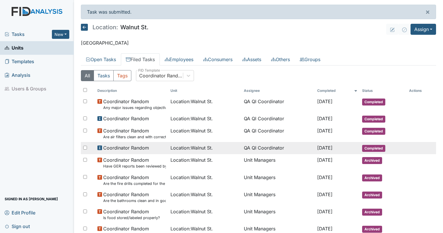
click at [185, 148] on span "Location : [GEOGRAPHIC_DATA]." at bounding box center [191, 147] width 42 height 7
click at [189, 148] on span "Location : [GEOGRAPHIC_DATA]." at bounding box center [191, 147] width 42 height 7
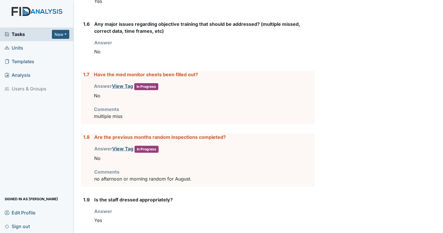
scroll to position [319, 0]
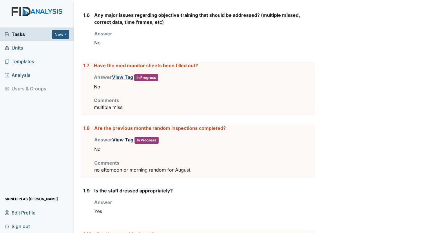
click at [129, 138] on link "View Tag" at bounding box center [122, 140] width 21 height 6
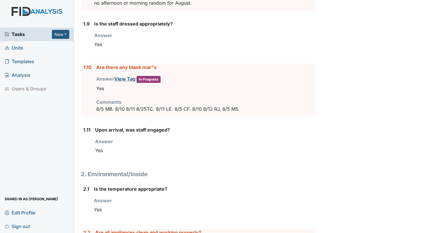
scroll to position [492, 0]
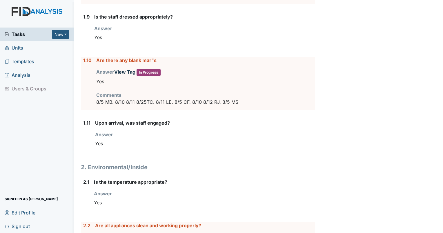
click at [122, 70] on link "View Tag" at bounding box center [124, 72] width 21 height 6
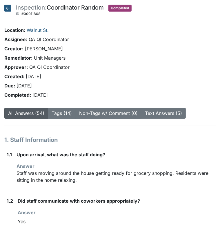
drag, startPoint x: 167, startPoint y: 157, endPoint x: 156, endPoint y: 32, distance: 125.7
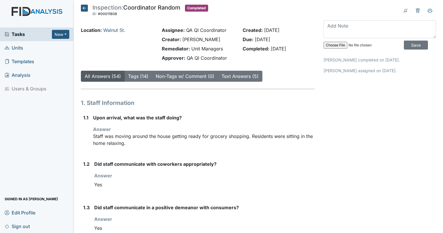
click at [19, 35] on span "Tasks" at bounding box center [28, 34] width 47 height 7
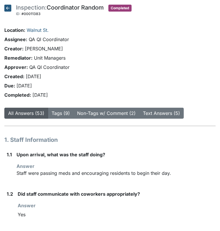
drag, startPoint x: 97, startPoint y: 173, endPoint x: 92, endPoint y: 63, distance: 110.7
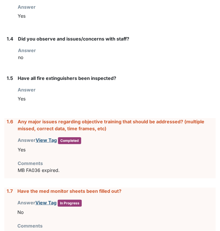
scroll to position [290, 0]
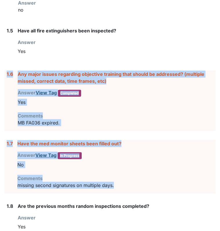
drag, startPoint x: 123, startPoint y: 187, endPoint x: 5, endPoint y: 76, distance: 161.7
drag, startPoint x: 5, startPoint y: 76, endPoint x: 21, endPoint y: 76, distance: 16.2
copy form "1.6 Any major issues regarding objective training that should be addressed? (mu…"
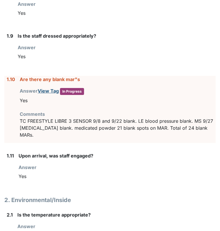
scroll to position [521, 0]
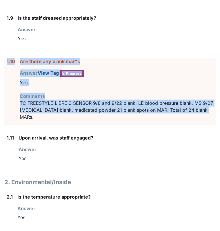
drag, startPoint x: 207, startPoint y: 109, endPoint x: 6, endPoint y: 60, distance: 206.7
click at [6, 60] on div "1.10 Are there any blank mar"s Answer View Tag In Progress You must select one …" at bounding box center [109, 91] width 211 height 67
drag, startPoint x: 6, startPoint y: 60, endPoint x: 29, endPoint y: 62, distance: 23.3
copy div "1.10 Are there any blank mar"s Answer View Tag In Progress You must select one …"
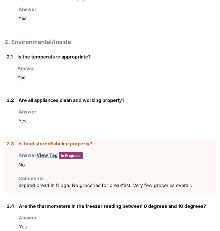
scroll to position [695, 0]
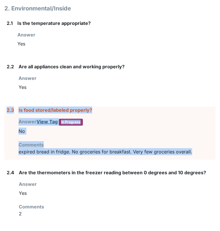
drag, startPoint x: 194, startPoint y: 143, endPoint x: 5, endPoint y: 107, distance: 192.8
click at [5, 107] on div "2.3 Is food stored/labeled properly? Answer View Tag In Progress You must selec…" at bounding box center [109, 133] width 211 height 53
drag, startPoint x: 5, startPoint y: 107, endPoint x: 34, endPoint y: 102, distance: 29.1
copy div "2.3 Is food stored/labeled properly? Answer View Tag In Progress You must selec…"
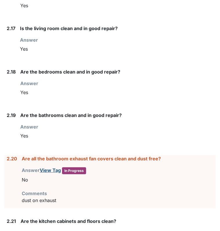
scroll to position [1506, 0]
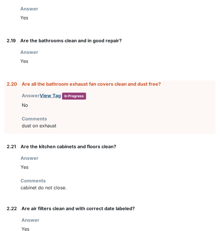
click at [65, 122] on p "dust on exhaust" at bounding box center [119, 125] width 194 height 7
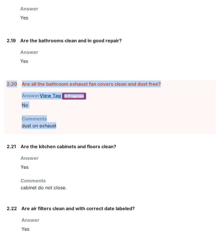
drag, startPoint x: 62, startPoint y: 116, endPoint x: 5, endPoint y: 74, distance: 71.1
click at [5, 81] on div "2.20 Are all the bathroom exhaust fan covers clean and dust free? Answer View T…" at bounding box center [109, 107] width 211 height 53
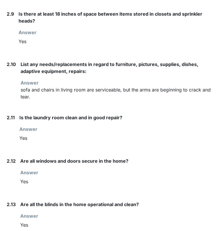
scroll to position [1072, 0]
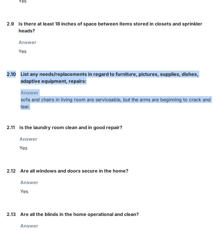
drag, startPoint x: 50, startPoint y: 100, endPoint x: 2, endPoint y: 68, distance: 57.2
drag, startPoint x: 2, startPoint y: 68, endPoint x: 33, endPoint y: 67, distance: 31.0
copy div "2.10 List any needs/replacements in regard to furniture, pictures, supplies, di…"
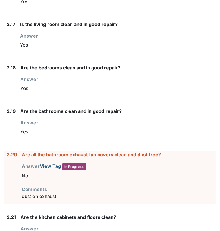
scroll to position [1477, 0]
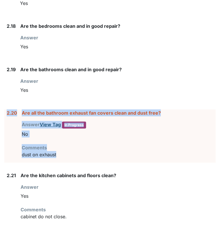
drag, startPoint x: 83, startPoint y: 145, endPoint x: 7, endPoint y: 103, distance: 87.0
click at [7, 109] on div "2.20 Are all the bathroom exhaust fan covers clean and dust free? Answer View T…" at bounding box center [109, 135] width 211 height 53
drag, startPoint x: 7, startPoint y: 103, endPoint x: 28, endPoint y: 99, distance: 21.5
copy div "2.20 Are all the bathroom exhaust fan covers clean and dust free? Answer View T…"
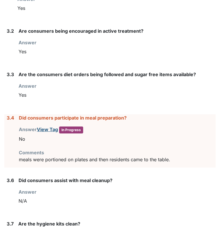
scroll to position [1796, 0]
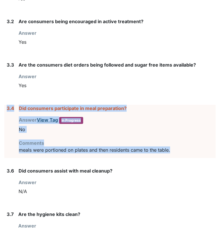
drag, startPoint x: 172, startPoint y: 139, endPoint x: 5, endPoint y: 95, distance: 172.7
click at [5, 105] on div "3.4 Did consumers participate in meal preparation? Answer View Tag In Progress …" at bounding box center [109, 131] width 211 height 53
copy div "3.4 Did consumers participate in meal preparation? Answer View Tag In Progress …"
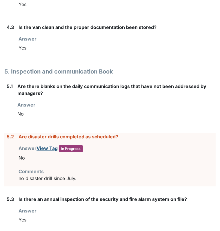
scroll to position [2201, 0]
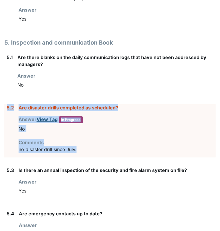
drag, startPoint x: 89, startPoint y: 139, endPoint x: 6, endPoint y: 94, distance: 94.5
click at [6, 104] on div "5.2 Are disaster drills completed as scheduled? Answer View Tag In Progress You…" at bounding box center [109, 130] width 211 height 53
drag, startPoint x: 6, startPoint y: 94, endPoint x: 23, endPoint y: 95, distance: 17.1
copy div "5.2 Are disaster drills completed as scheduled? Answer View Tag In Progress You…"
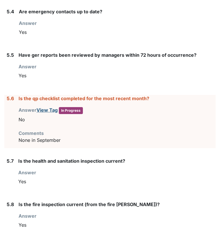
scroll to position [2404, 0]
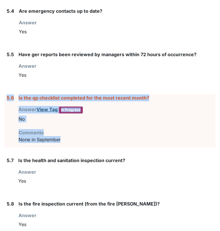
drag, startPoint x: 65, startPoint y: 130, endPoint x: 2, endPoint y: 77, distance: 82.2
drag, startPoint x: 2, startPoint y: 77, endPoint x: 20, endPoint y: 84, distance: 19.7
copy div "5.6 Is the qp checklist completed for the most recent month? Answer View Tag In…"
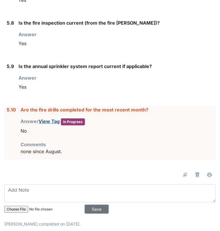
scroll to position [2586, 0]
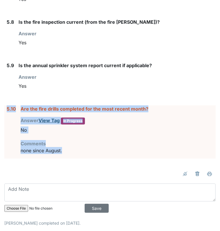
drag, startPoint x: 71, startPoint y: 138, endPoint x: 6, endPoint y: 97, distance: 76.7
click at [6, 105] on div "5.10 Are the fire drills completed for the most recent month? Answer View Tag I…" at bounding box center [109, 131] width 211 height 53
drag, startPoint x: 6, startPoint y: 97, endPoint x: 29, endPoint y: 96, distance: 23.2
copy div "5.10 Are the fire drills completed for the most recent month? Answer View Tag I…"
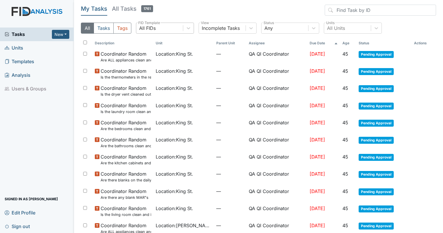
click at [148, 30] on div "All FIDs" at bounding box center [147, 28] width 17 height 7
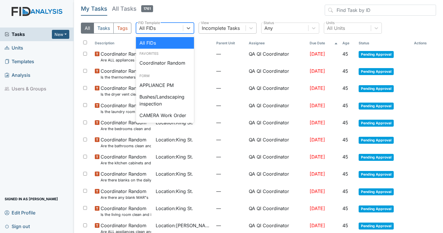
click at [213, 31] on div "Incomplete Tasks" at bounding box center [221, 28] width 38 height 7
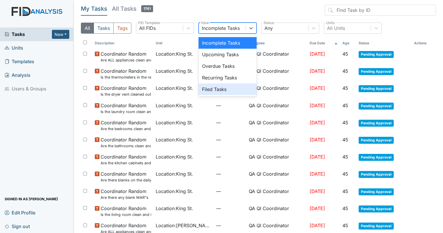
click at [215, 94] on div "Filed Tasks" at bounding box center [227, 89] width 58 height 12
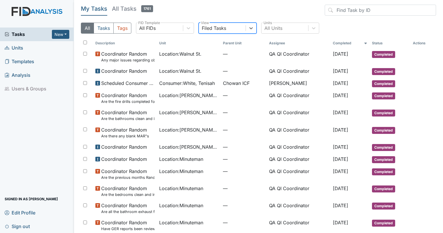
click at [154, 16] on header "My Tasks All Tasks 1761" at bounding box center [258, 11] width 355 height 13
click at [153, 32] on div "All FIDs" at bounding box center [159, 28] width 47 height 10
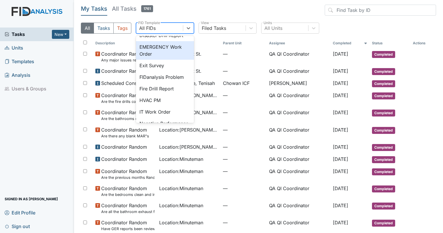
scroll to position [116, 0]
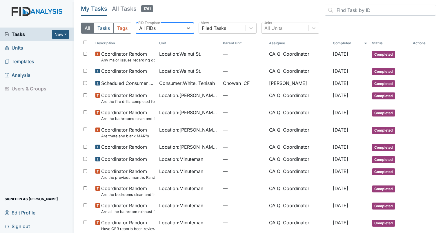
click at [155, 29] on div "All FIDs" at bounding box center [147, 28] width 17 height 7
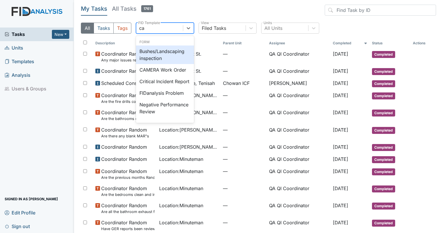
type input "cam"
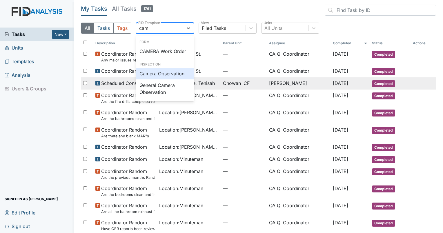
click at [157, 78] on div "Camera Observation" at bounding box center [165, 74] width 58 height 12
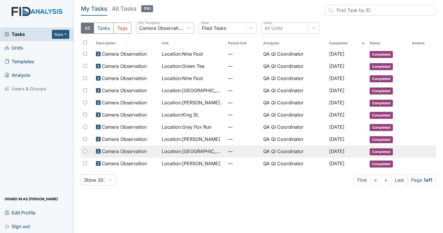
click at [180, 149] on span "Location : Cherry Lane" at bounding box center [192, 151] width 61 height 7
drag, startPoint x: 180, startPoint y: 149, endPoint x: 133, endPoint y: 147, distance: 47.2
click at [133, 148] on span "Camera Observation" at bounding box center [124, 151] width 45 height 7
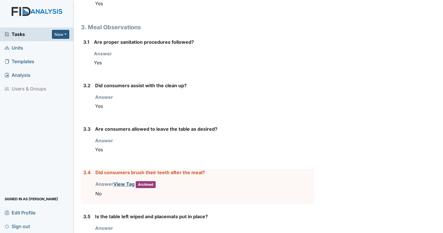
scroll to position [753, 0]
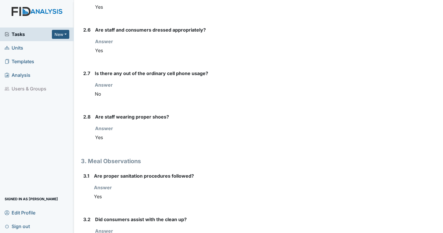
scroll to position [302, 0]
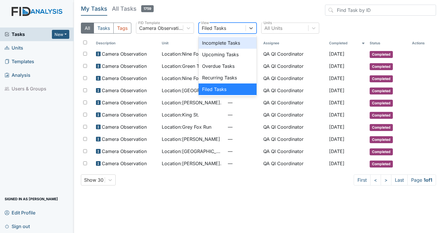
click at [207, 28] on div "Filed Tasks" at bounding box center [214, 28] width 24 height 7
click at [206, 92] on div "Filed Tasks" at bounding box center [227, 89] width 58 height 12
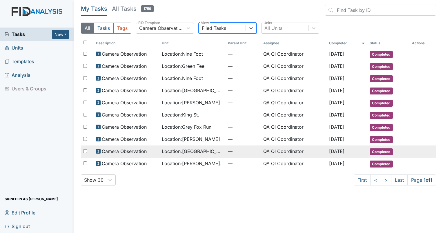
click at [205, 149] on span "Location : [GEOGRAPHIC_DATA]" at bounding box center [192, 151] width 61 height 7
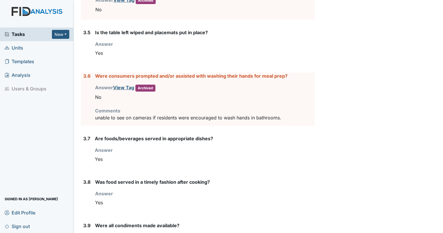
scroll to position [869, 0]
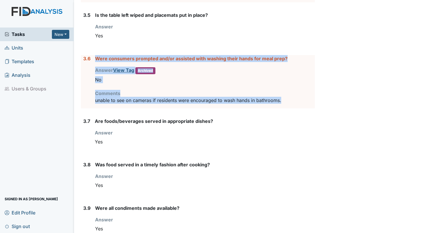
drag, startPoint x: 94, startPoint y: 55, endPoint x: 291, endPoint y: 105, distance: 203.3
click at [291, 105] on div "3.6 Were consumers prompted and/or assisted with washing their hands for meal p…" at bounding box center [198, 81] width 234 height 53
drag, startPoint x: 291, startPoint y: 105, endPoint x: 289, endPoint y: 102, distance: 3.0
click at [290, 102] on div "Were consumers prompted and/or assisted with washing their hands for meal prep?…" at bounding box center [205, 81] width 220 height 53
click at [288, 90] on div "Comments unable to see on cameras if residents were encouraged to wash hands in…" at bounding box center [205, 97] width 220 height 14
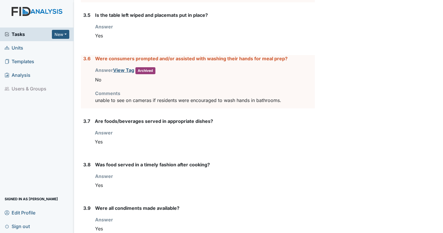
click at [32, 156] on div "Tasks New Form Inspection Document Bundle Units Templates Analysis Users & Grou…" at bounding box center [37, 130] width 74 height 205
